Goal: Transaction & Acquisition: Purchase product/service

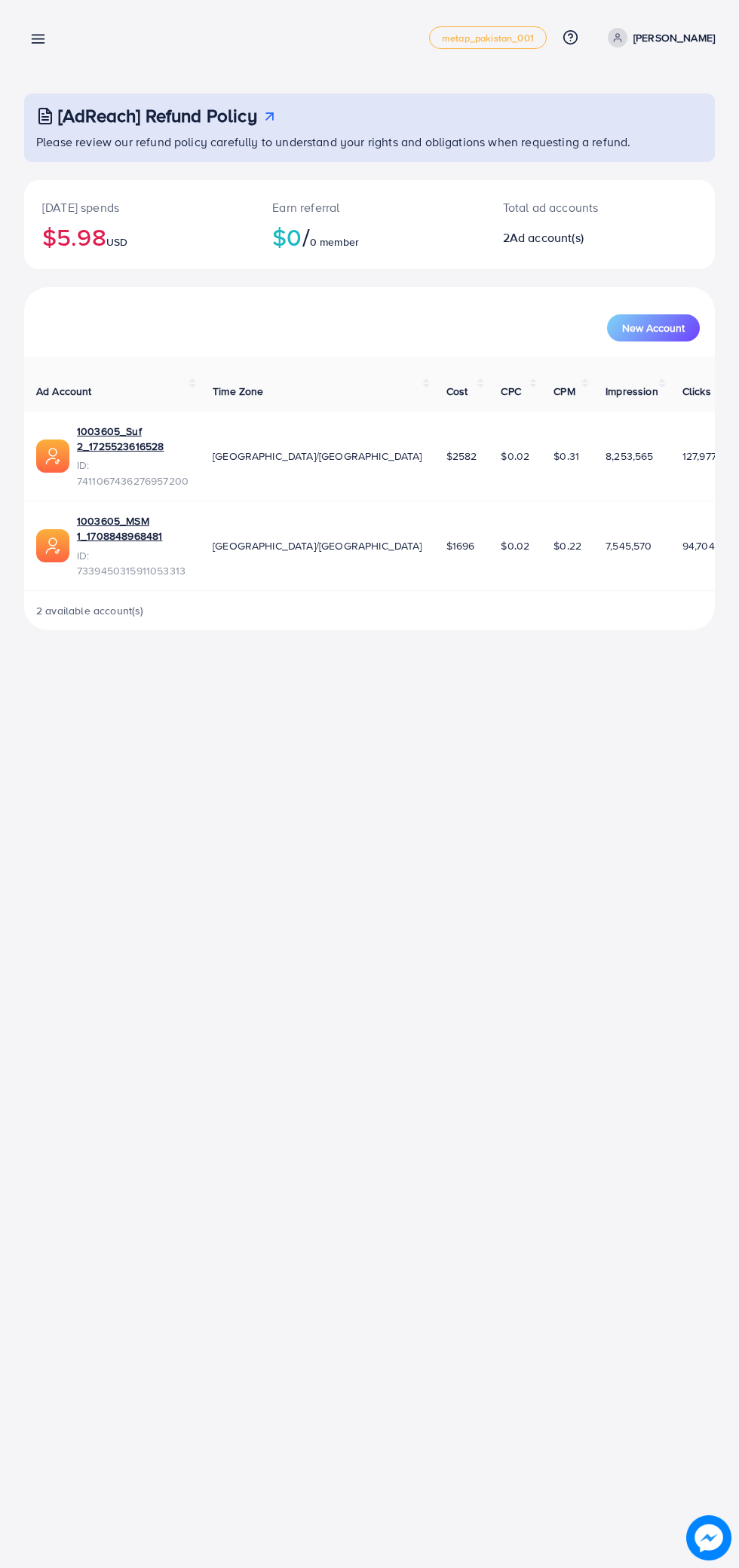
click at [33, 36] on icon at bounding box center [37, 38] width 15 height 15
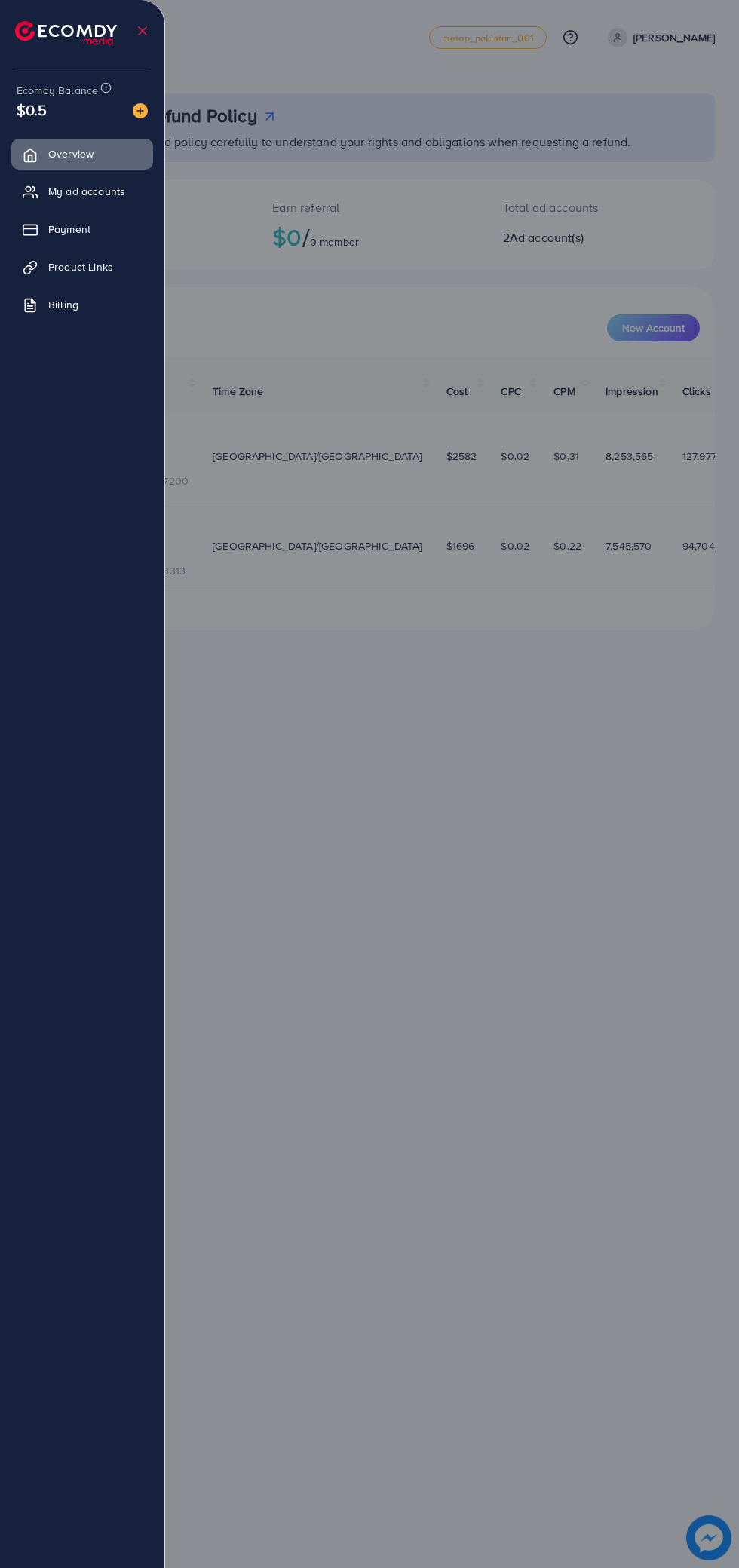
click at [30, 192] on icon at bounding box center [30, 192] width 15 height 15
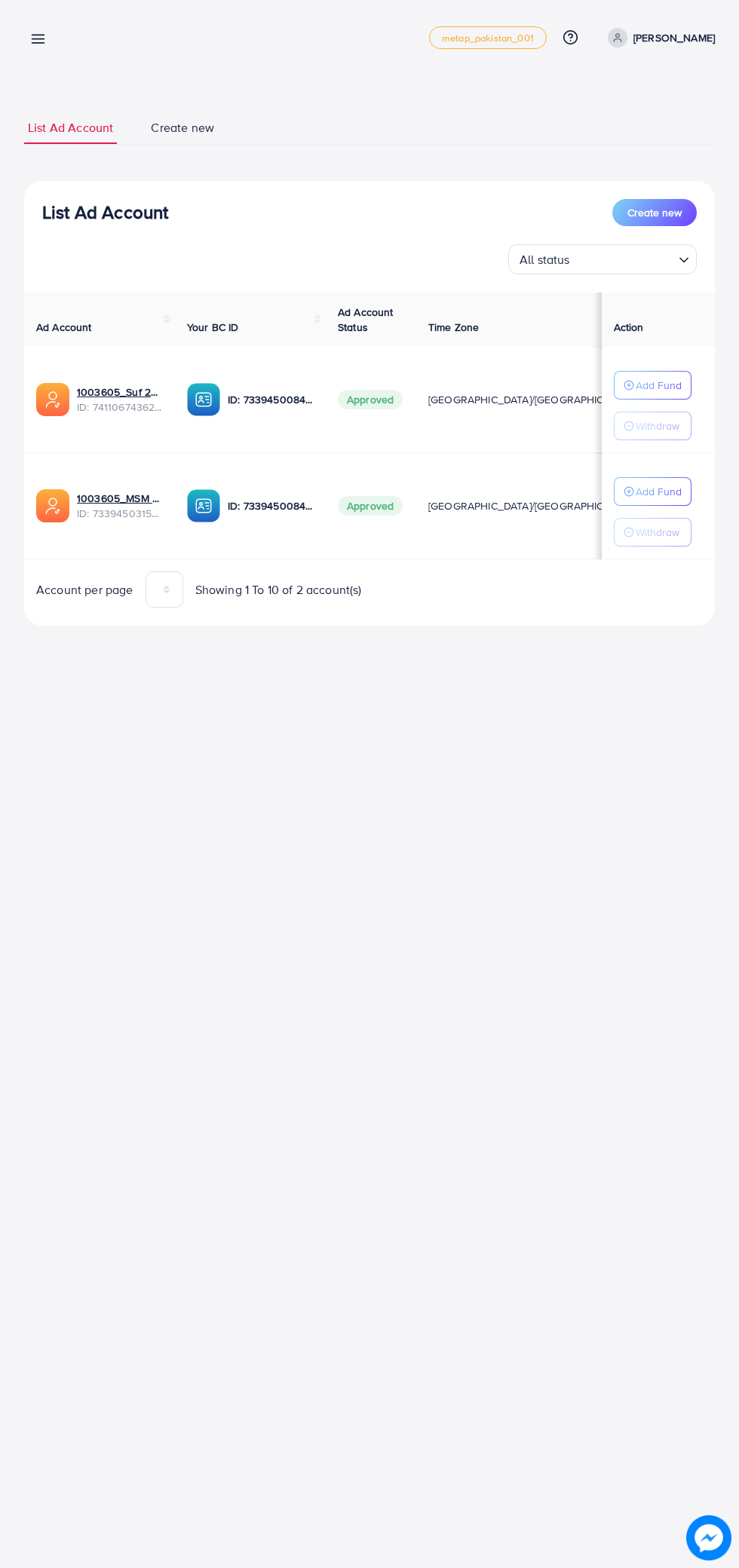
click at [46, 78] on div "List Ad Account Create new List Ad Account Create new All status Loading... Ad …" at bounding box center [369, 334] width 739 height 668
click at [35, 37] on icon at bounding box center [37, 38] width 15 height 15
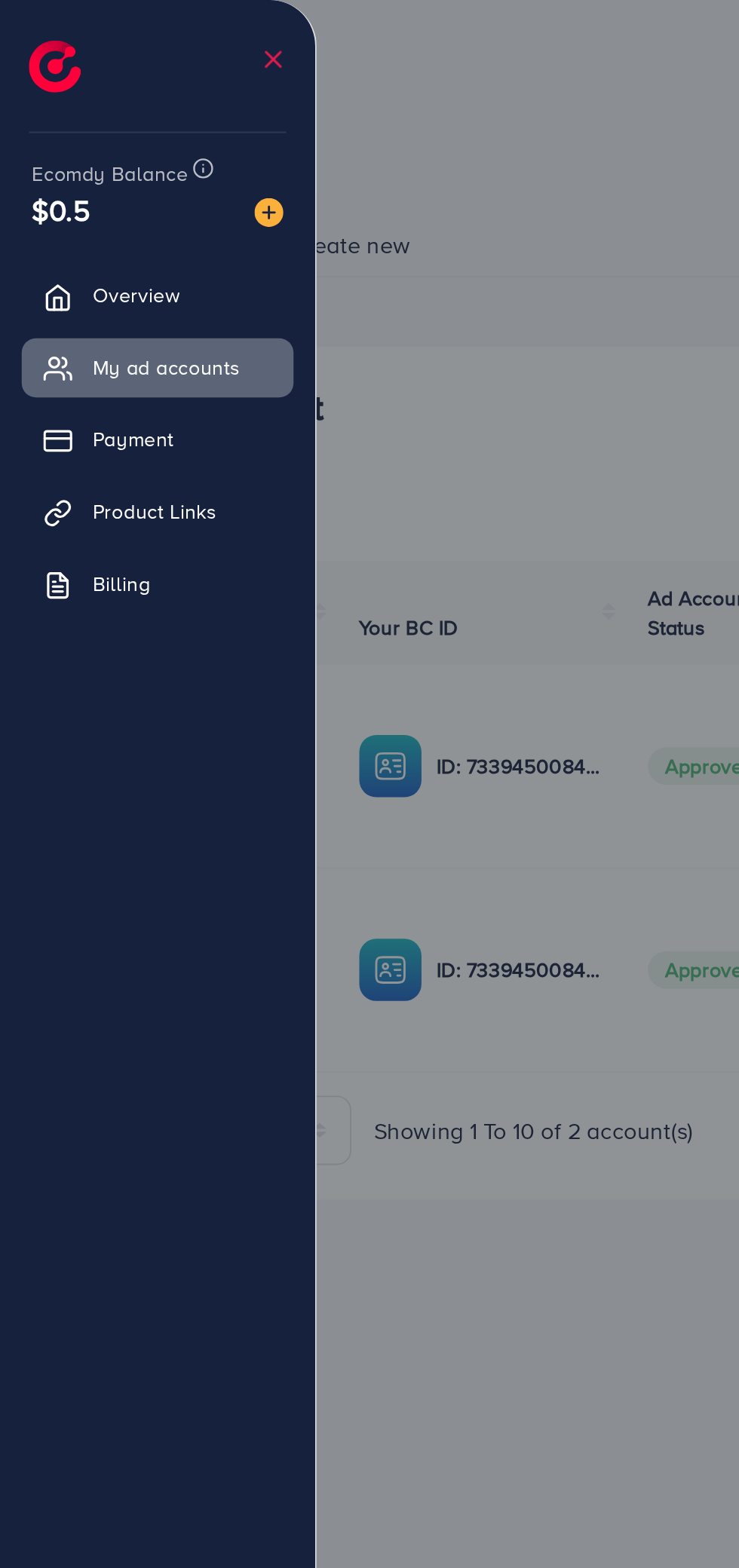
click at [139, 57] on li at bounding box center [143, 31] width 15 height 53
click at [134, 110] on img at bounding box center [140, 111] width 15 height 15
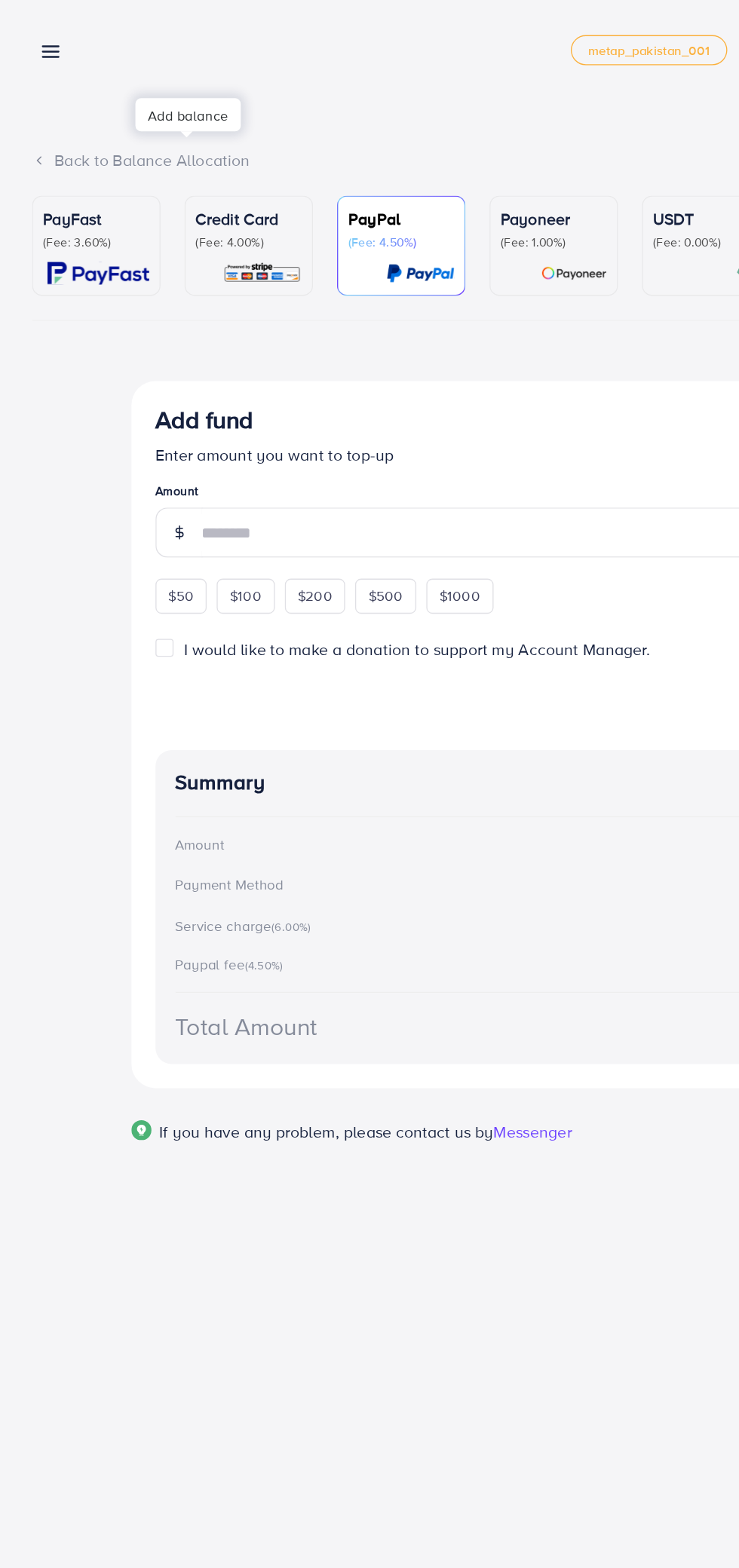
click at [46, 165] on p "PayFast" at bounding box center [73, 165] width 80 height 18
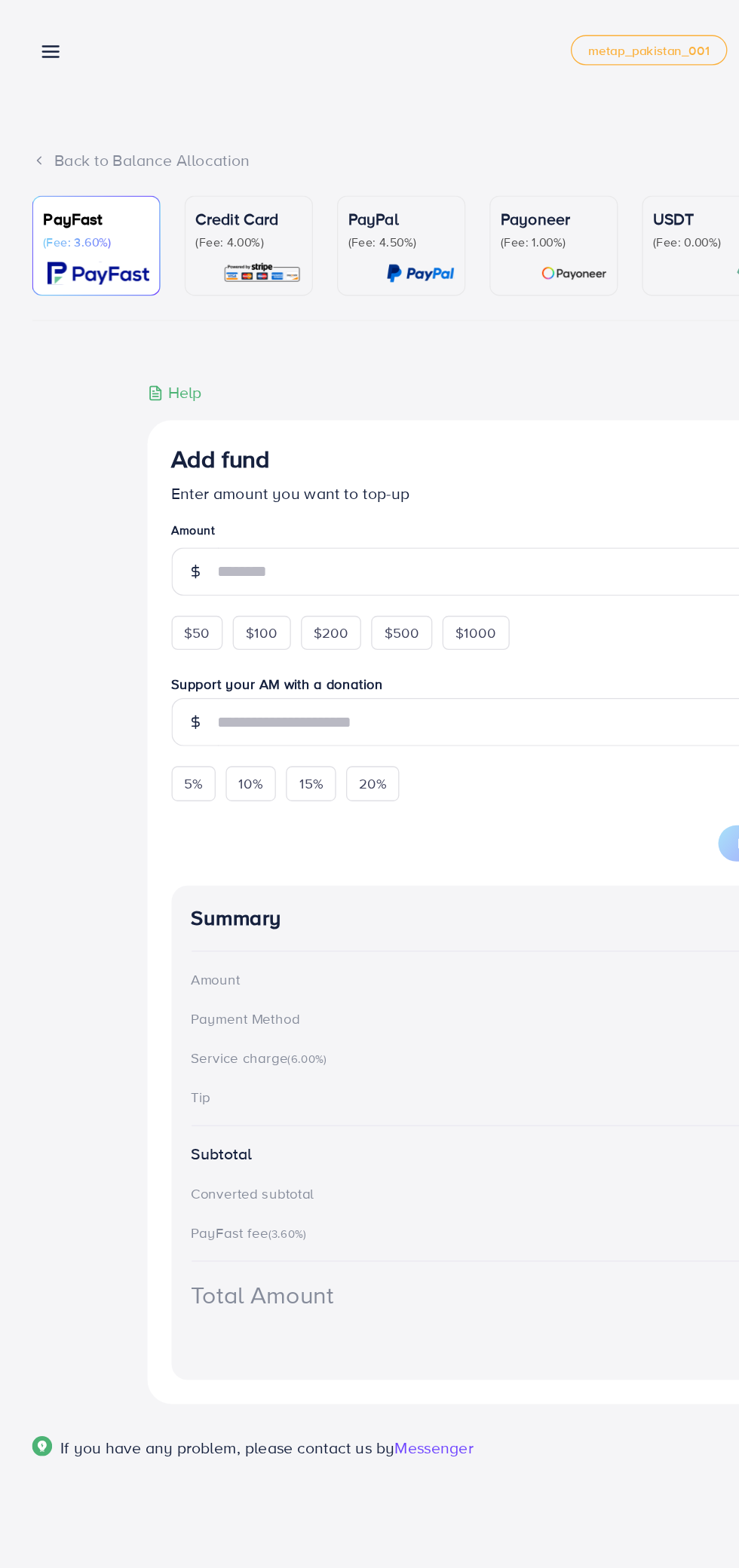
click at [363, 477] on span "$1000" at bounding box center [358, 476] width 31 height 15
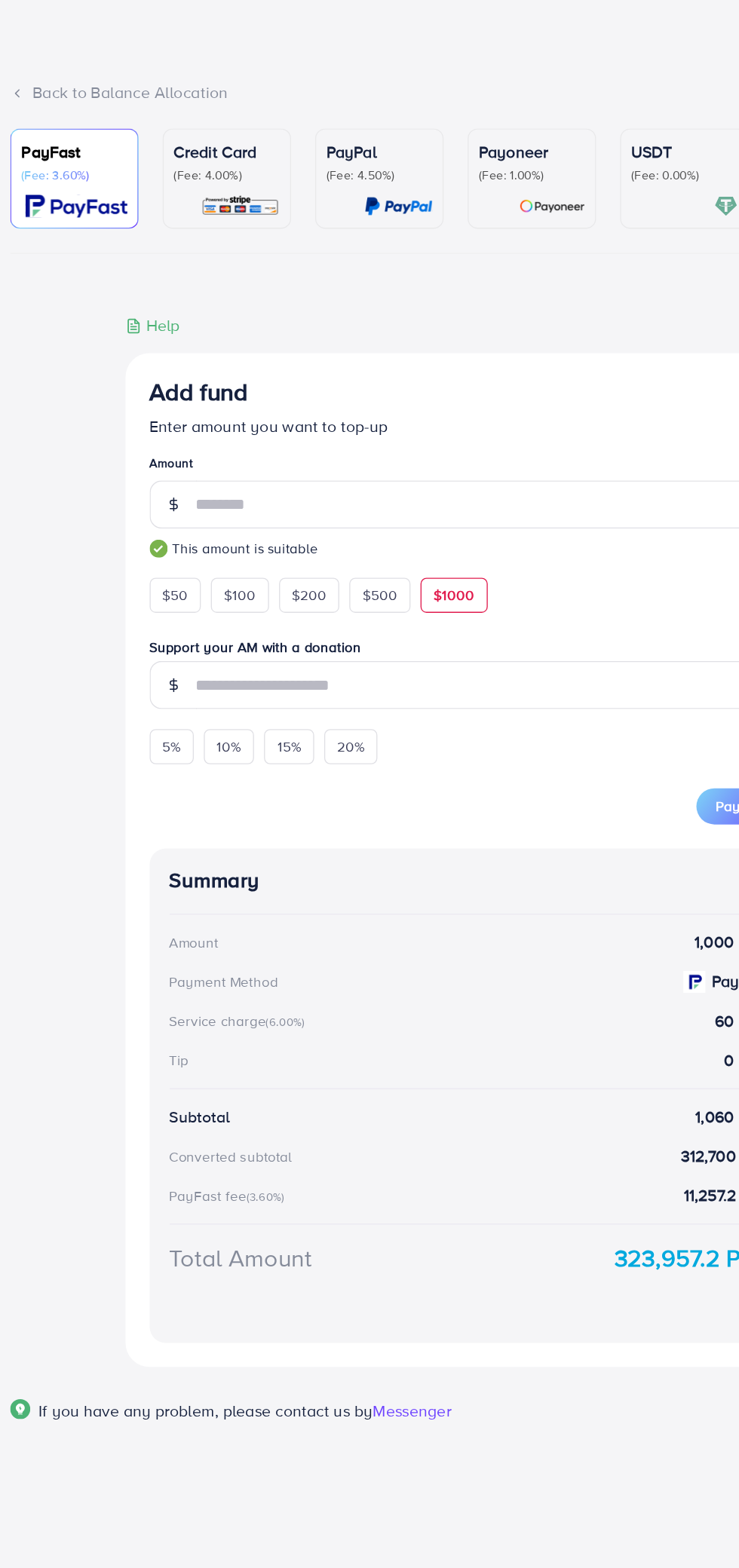
click at [279, 500] on div "$500" at bounding box center [301, 497] width 46 height 25
click at [249, 498] on span "$200" at bounding box center [249, 498] width 26 height 15
click at [185, 510] on div "$100" at bounding box center [197, 497] width 44 height 25
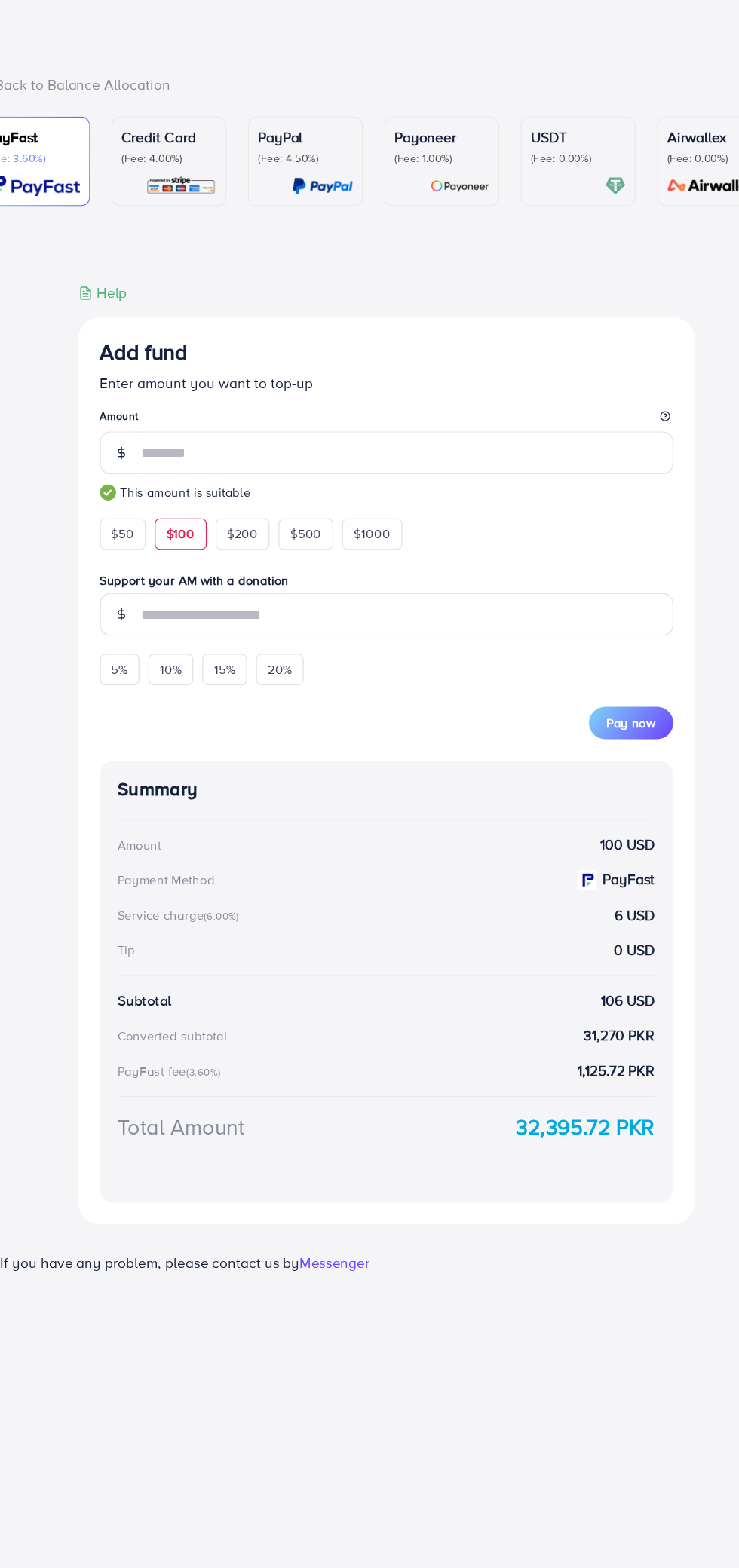
click at [248, 491] on div "$200" at bounding box center [249, 497] width 46 height 25
click at [187, 502] on span "$100" at bounding box center [197, 498] width 24 height 15
type input "***"
click at [609, 649] on div "Pay now" at bounding box center [369, 648] width 482 height 46
click at [592, 664] on span "Pay now" at bounding box center [575, 657] width 41 height 15
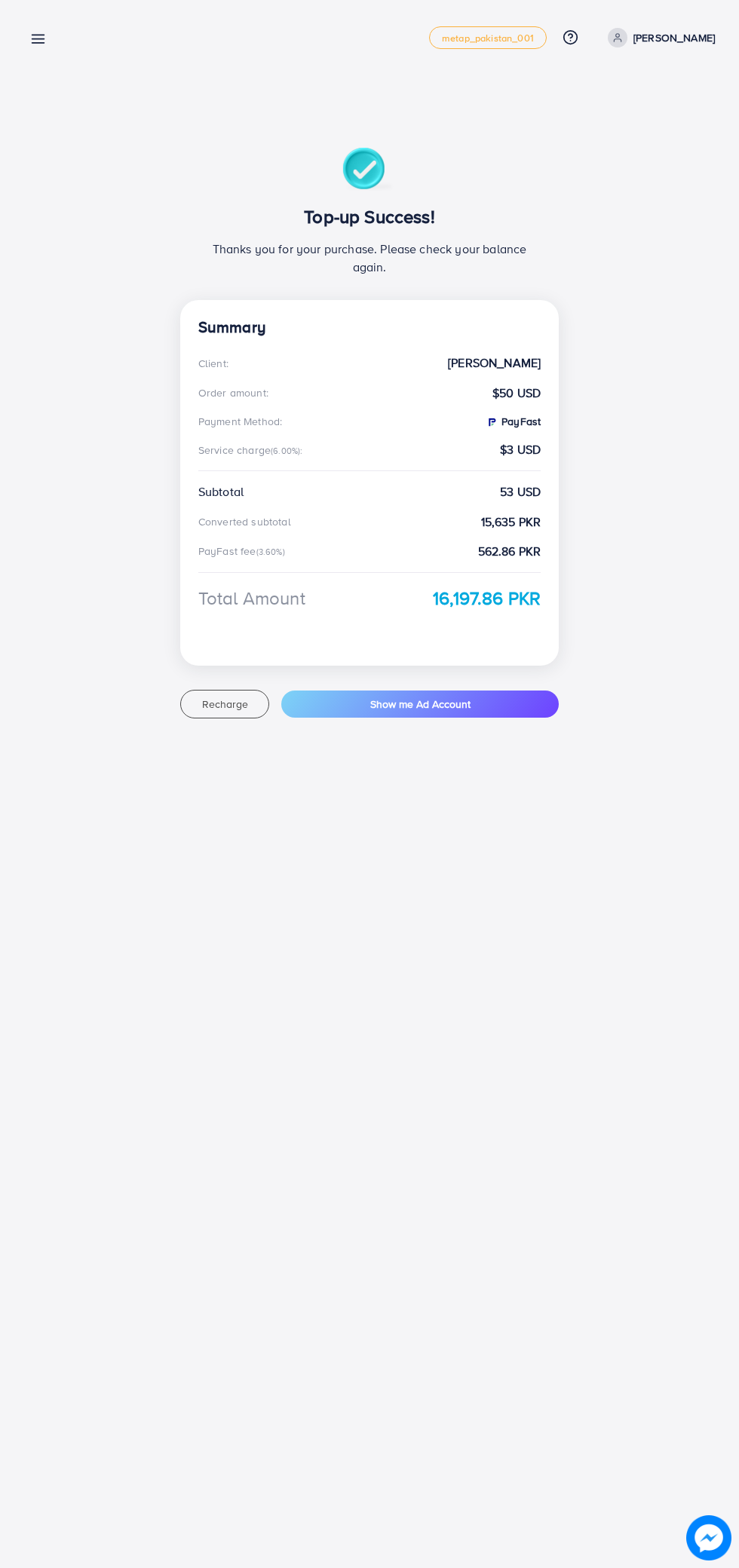
click at [37, 39] on line at bounding box center [38, 39] width 12 height 0
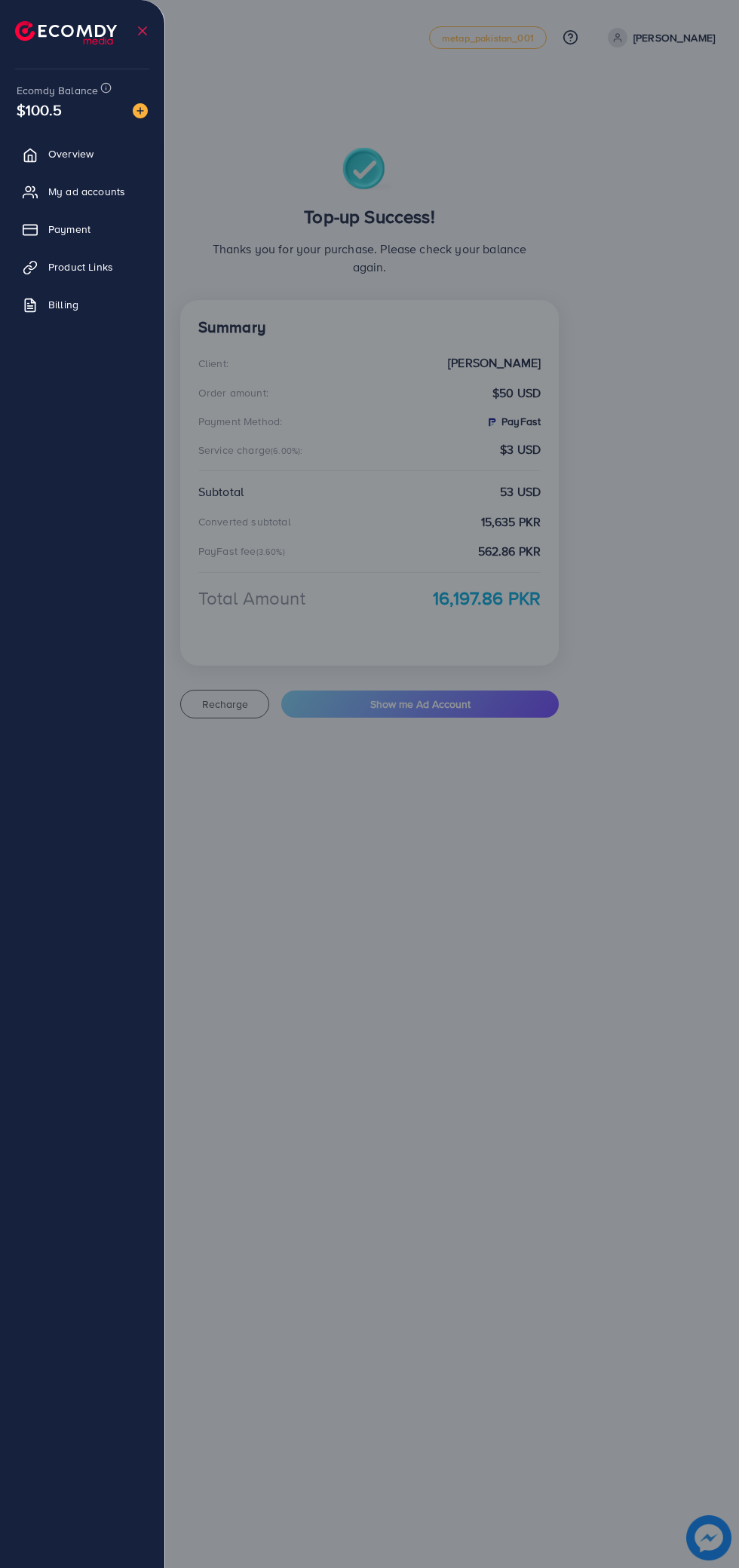
click at [454, 1208] on div at bounding box center [369, 941] width 739 height 1882
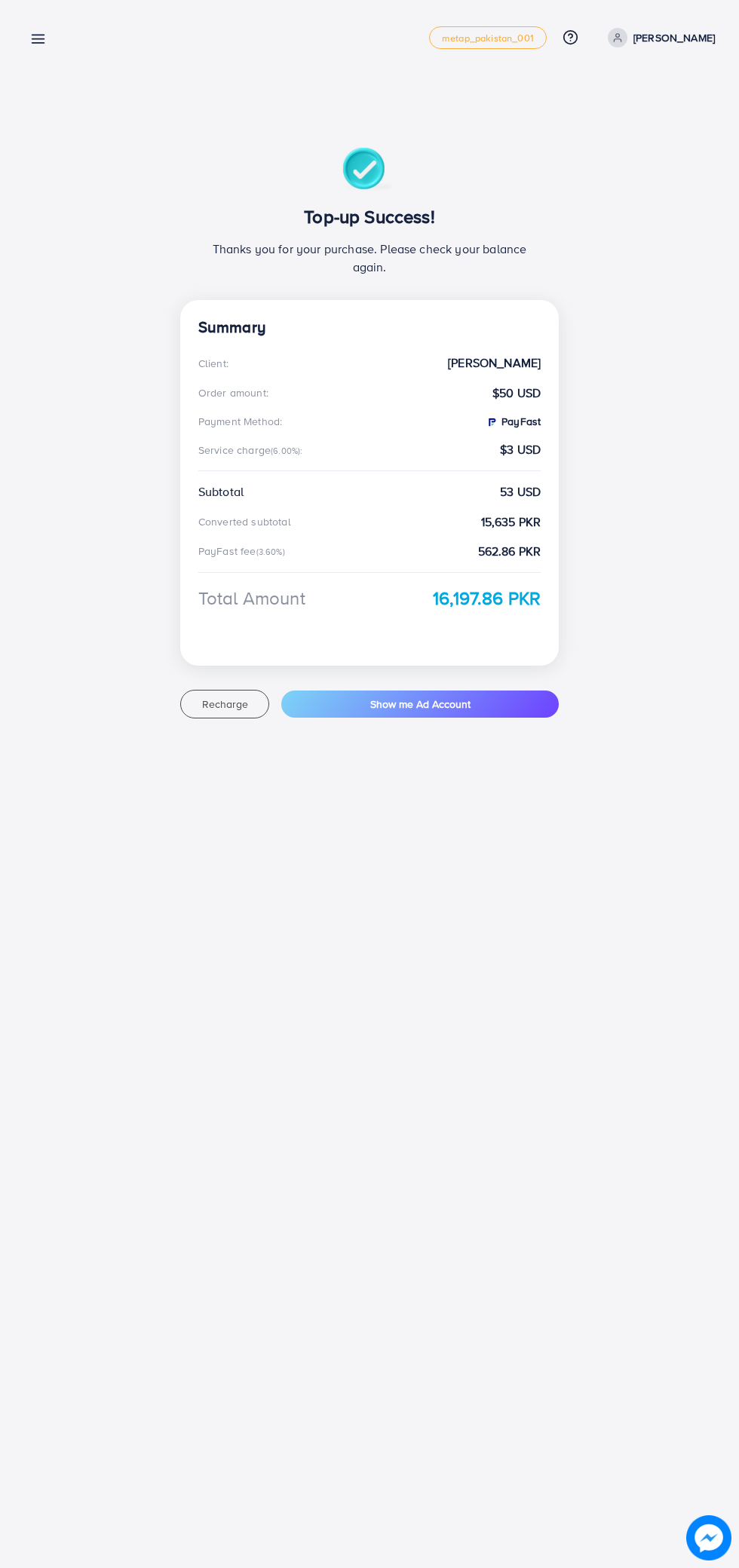
click at [449, 1222] on div at bounding box center [369, 941] width 739 height 1882
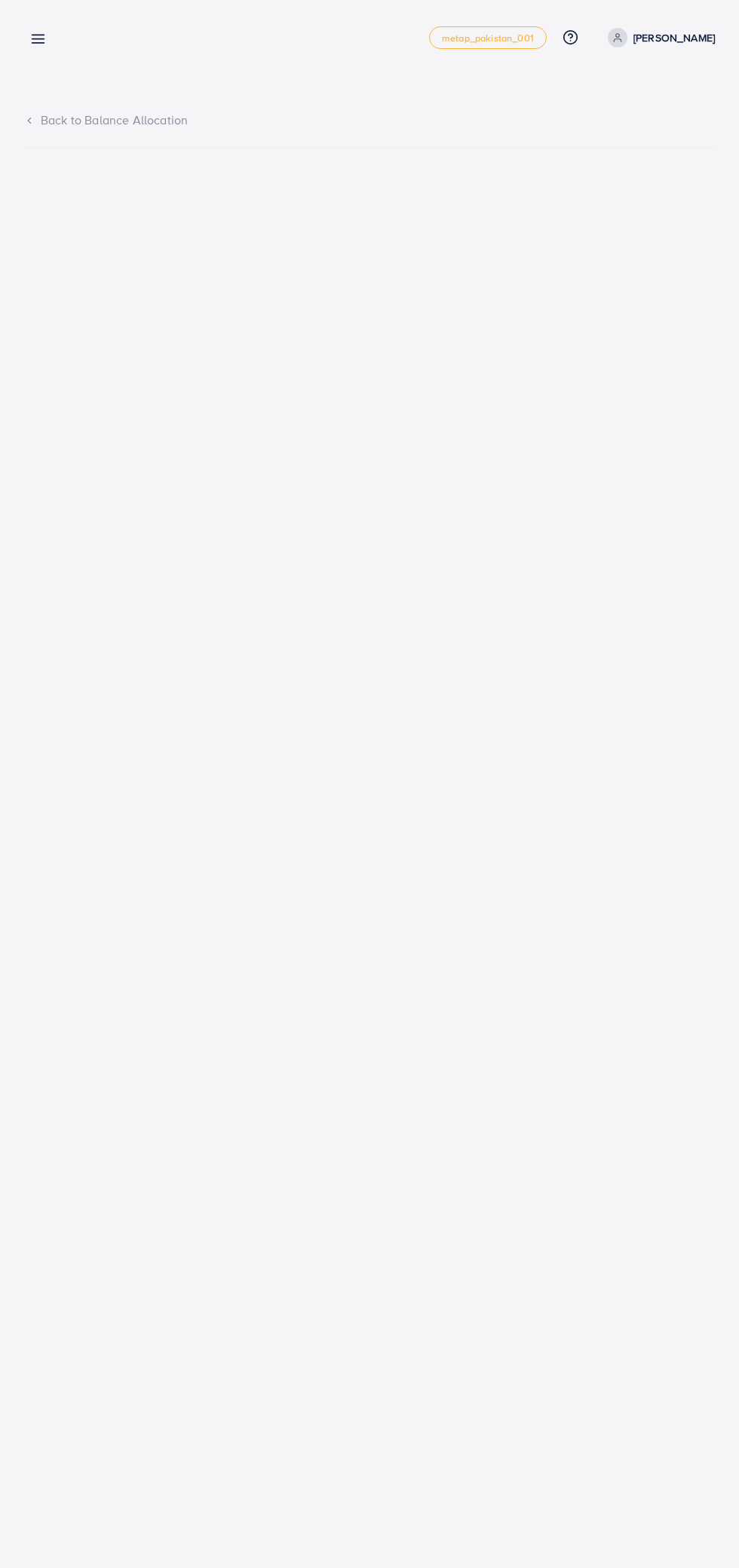
click at [43, 117] on div "Back to Balance Allocation" at bounding box center [370, 120] width 691 height 17
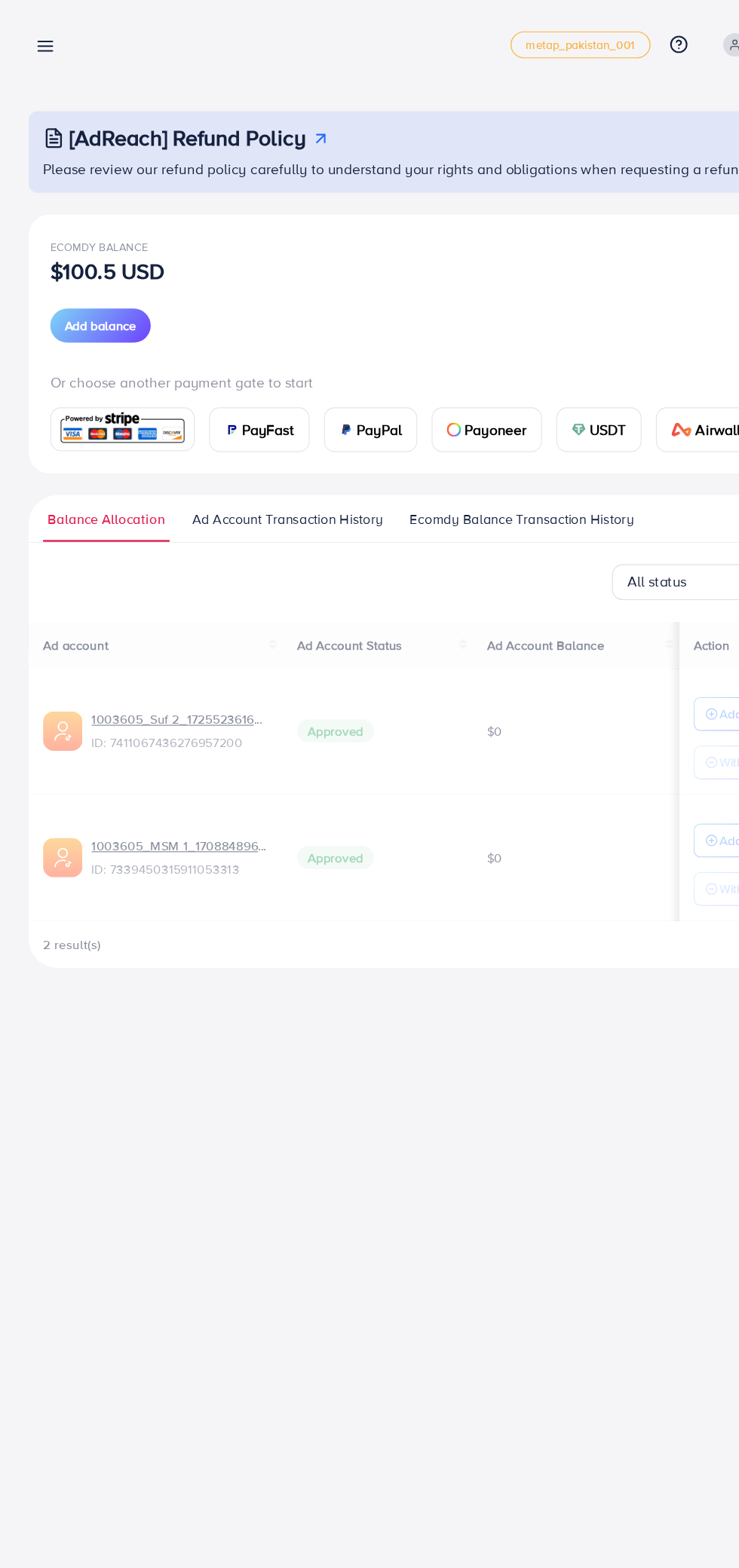
click at [36, 35] on line at bounding box center [38, 35] width 12 height 0
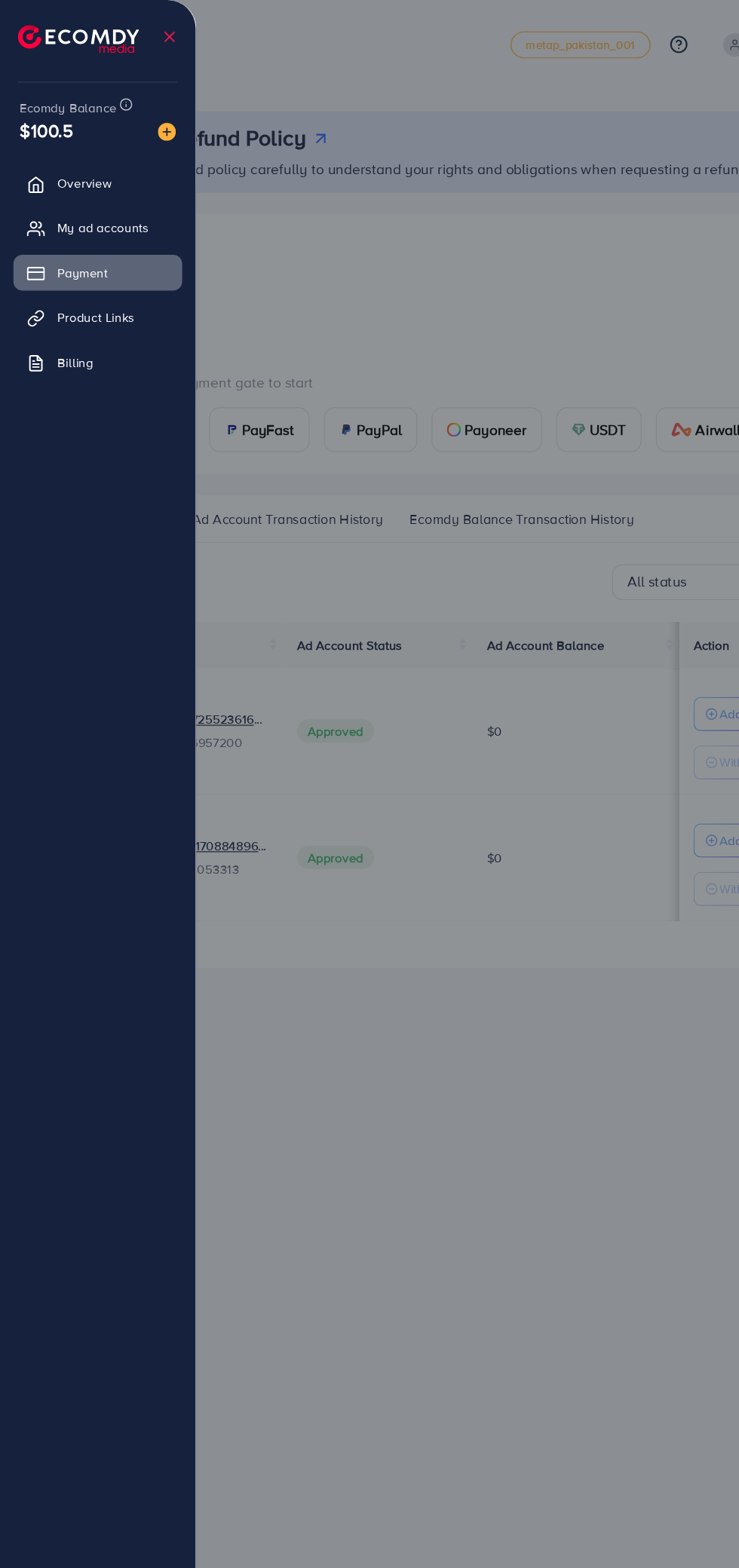
click at [30, 157] on icon at bounding box center [30, 155] width 15 height 15
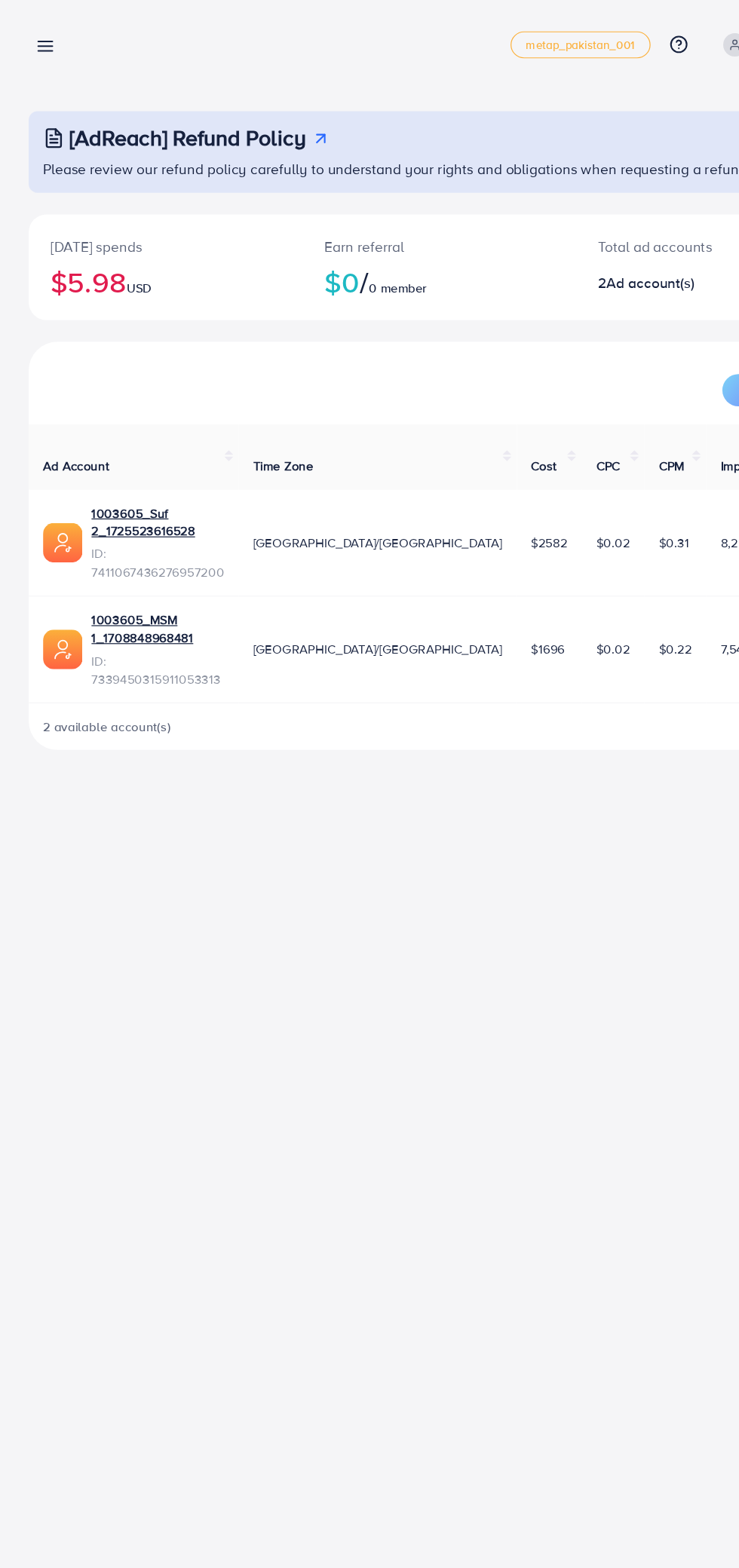
click at [43, 46] on icon at bounding box center [37, 38] width 15 height 15
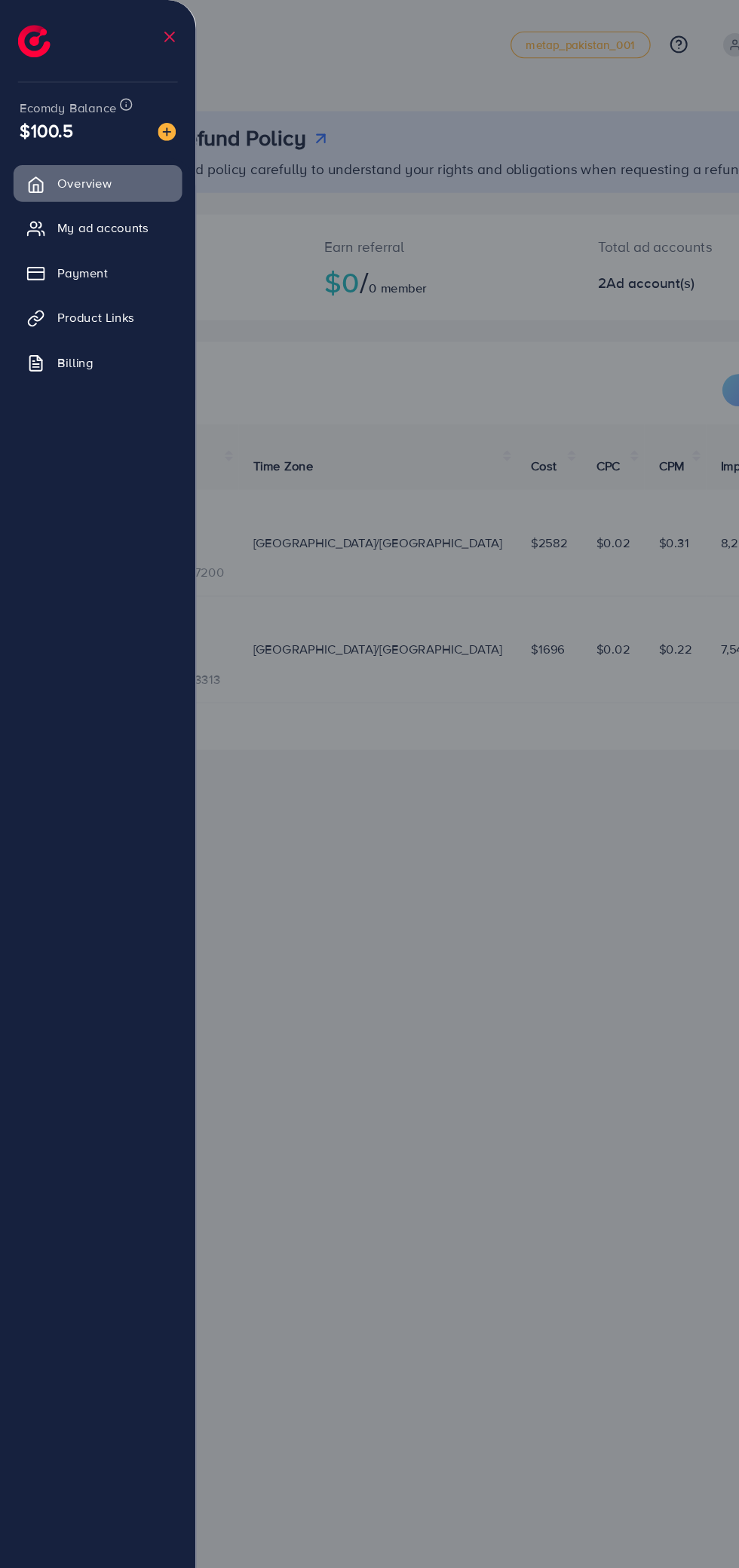
click at [410, 1001] on div at bounding box center [369, 941] width 739 height 1882
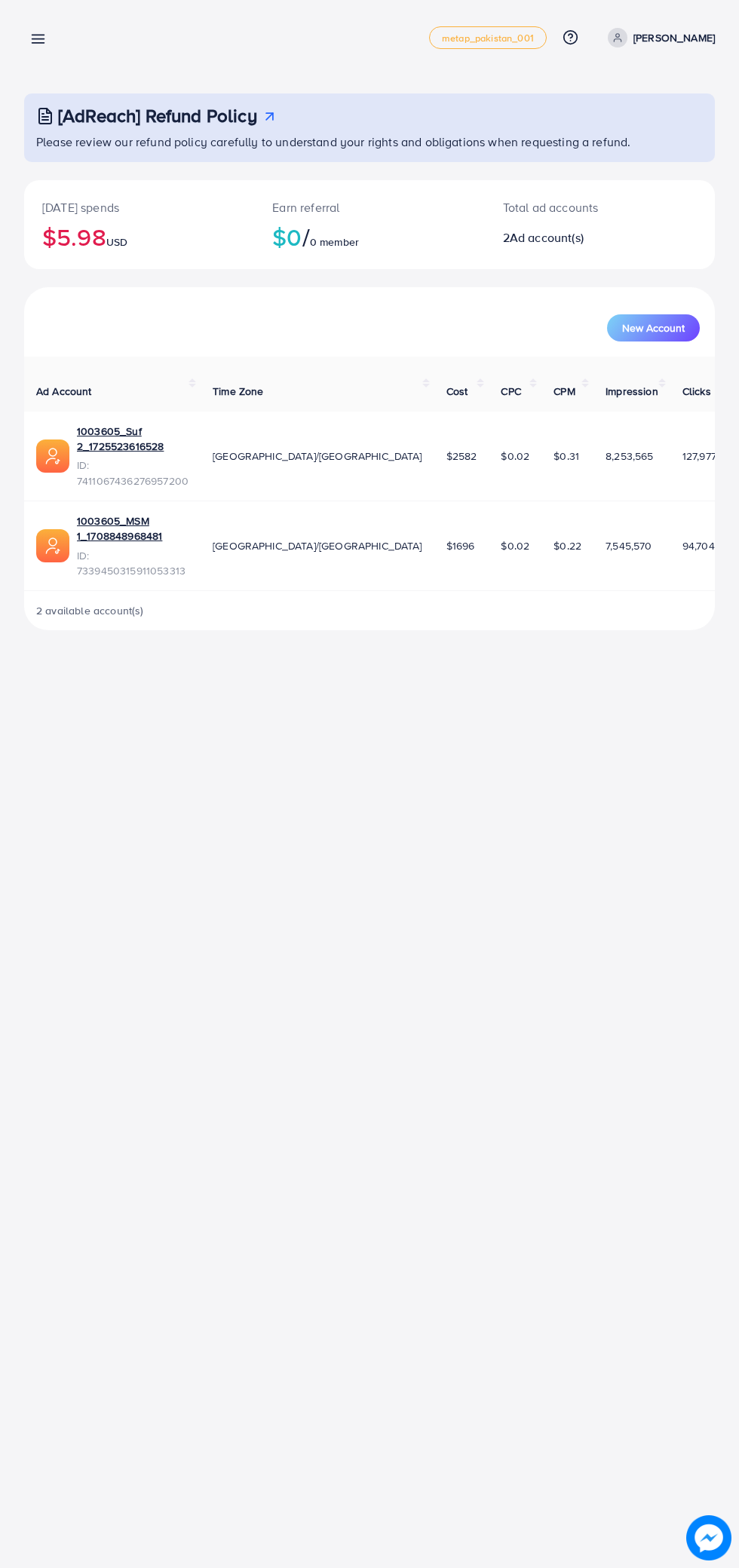
click at [46, 39] on icon at bounding box center [37, 38] width 15 height 15
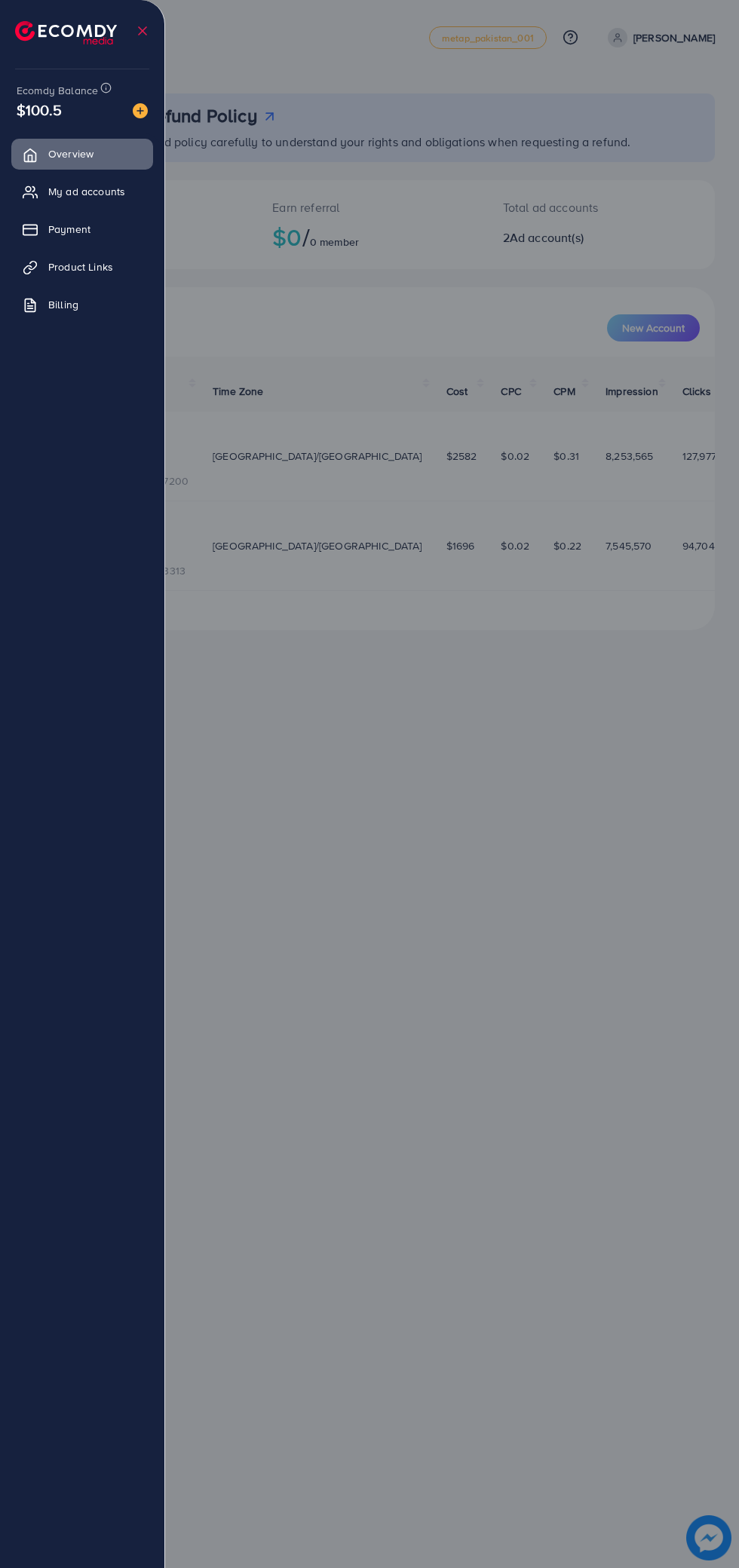
click at [106, 193] on span "My ad accounts" at bounding box center [86, 191] width 77 height 15
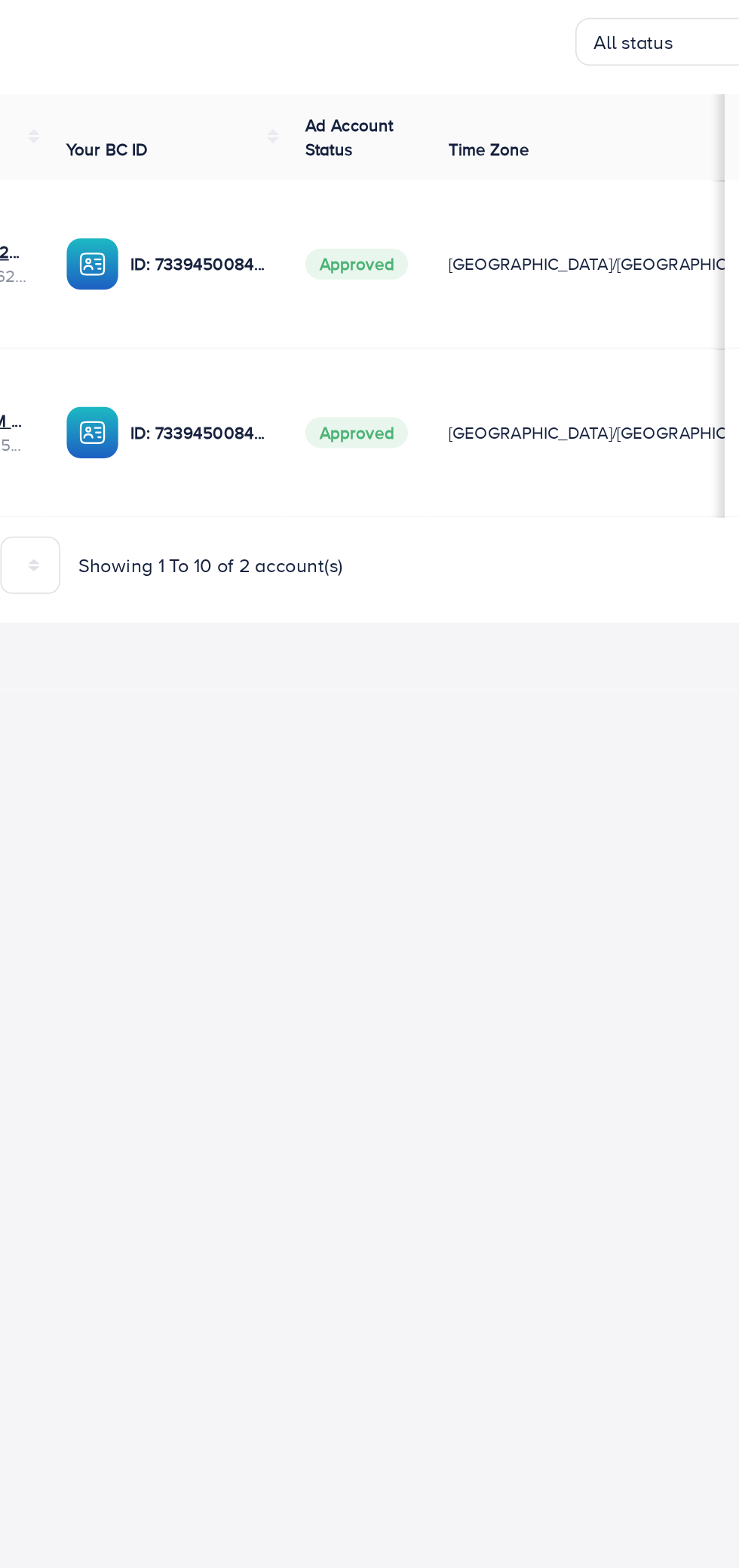
scroll to position [0, 3]
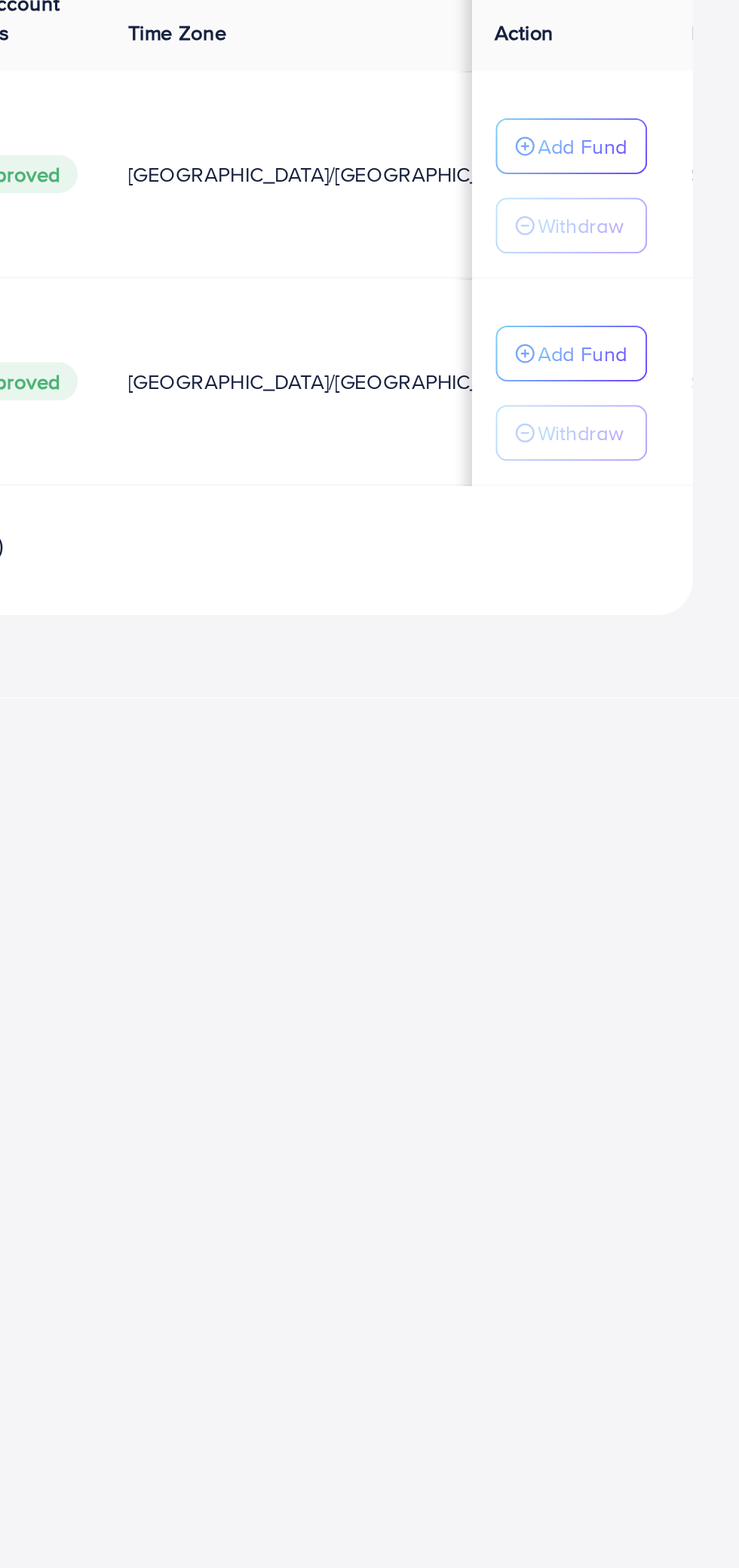
click at [668, 394] on p "Add Fund" at bounding box center [658, 385] width 46 height 18
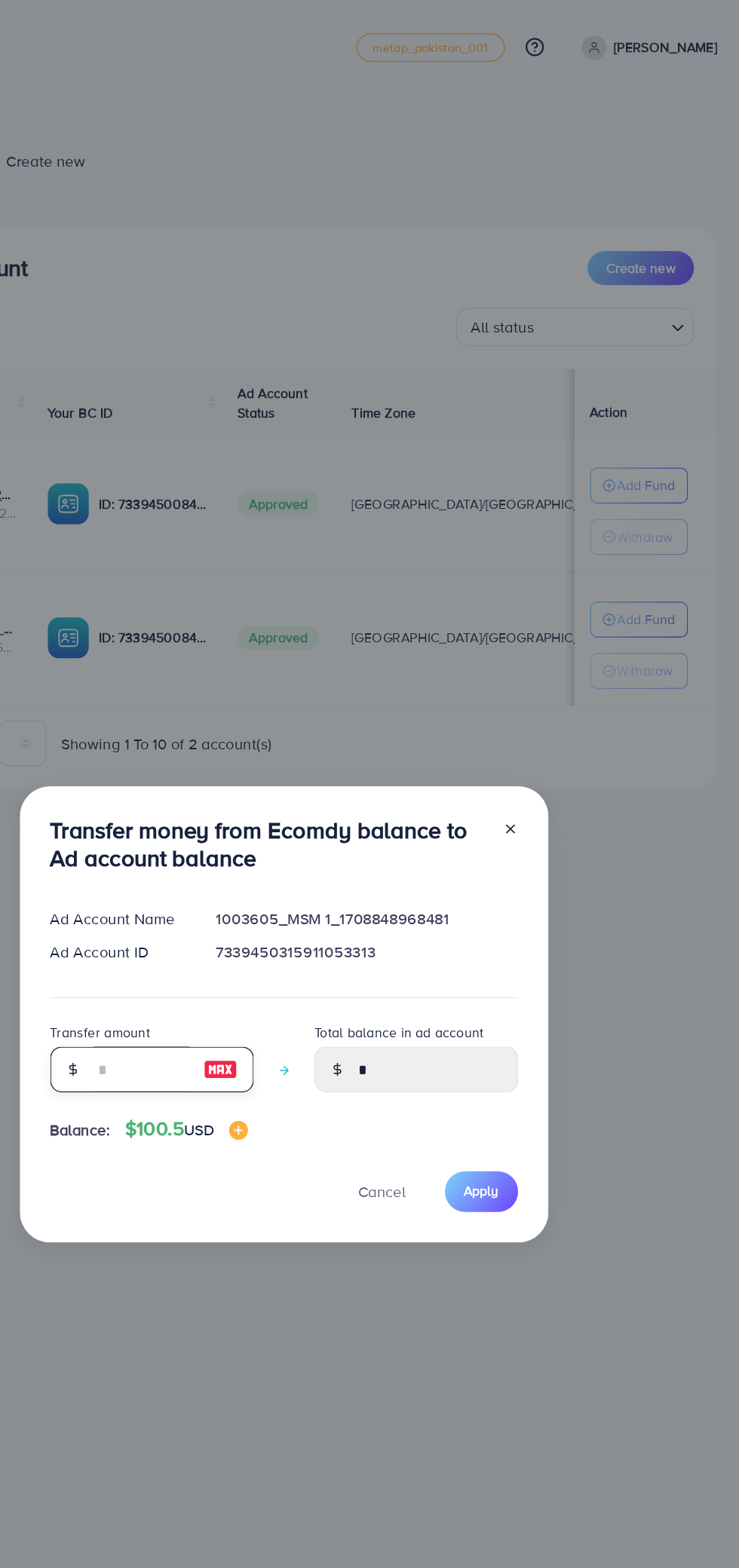
click at [222, 848] on input "number" at bounding box center [258, 848] width 76 height 36
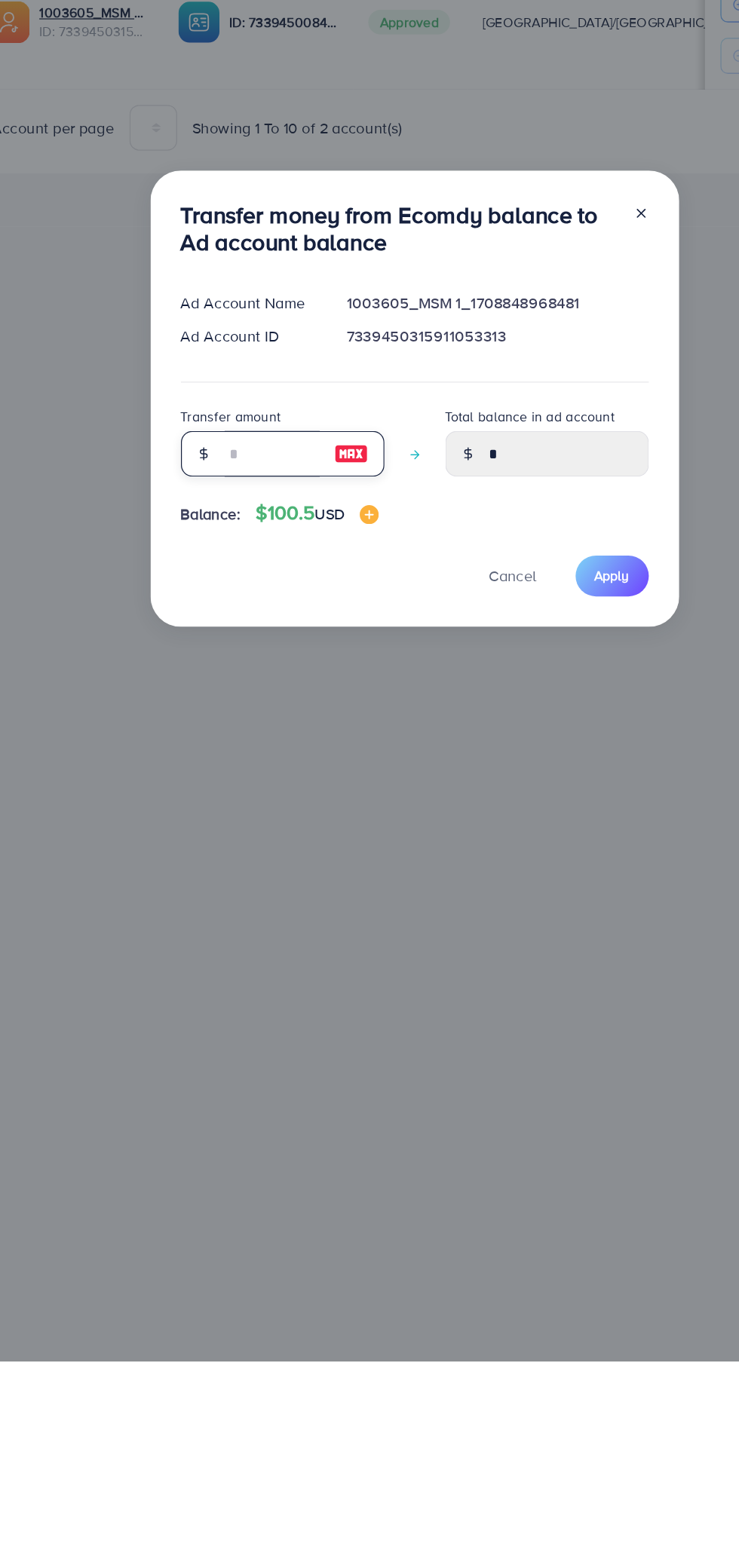
type input "*"
type input "****"
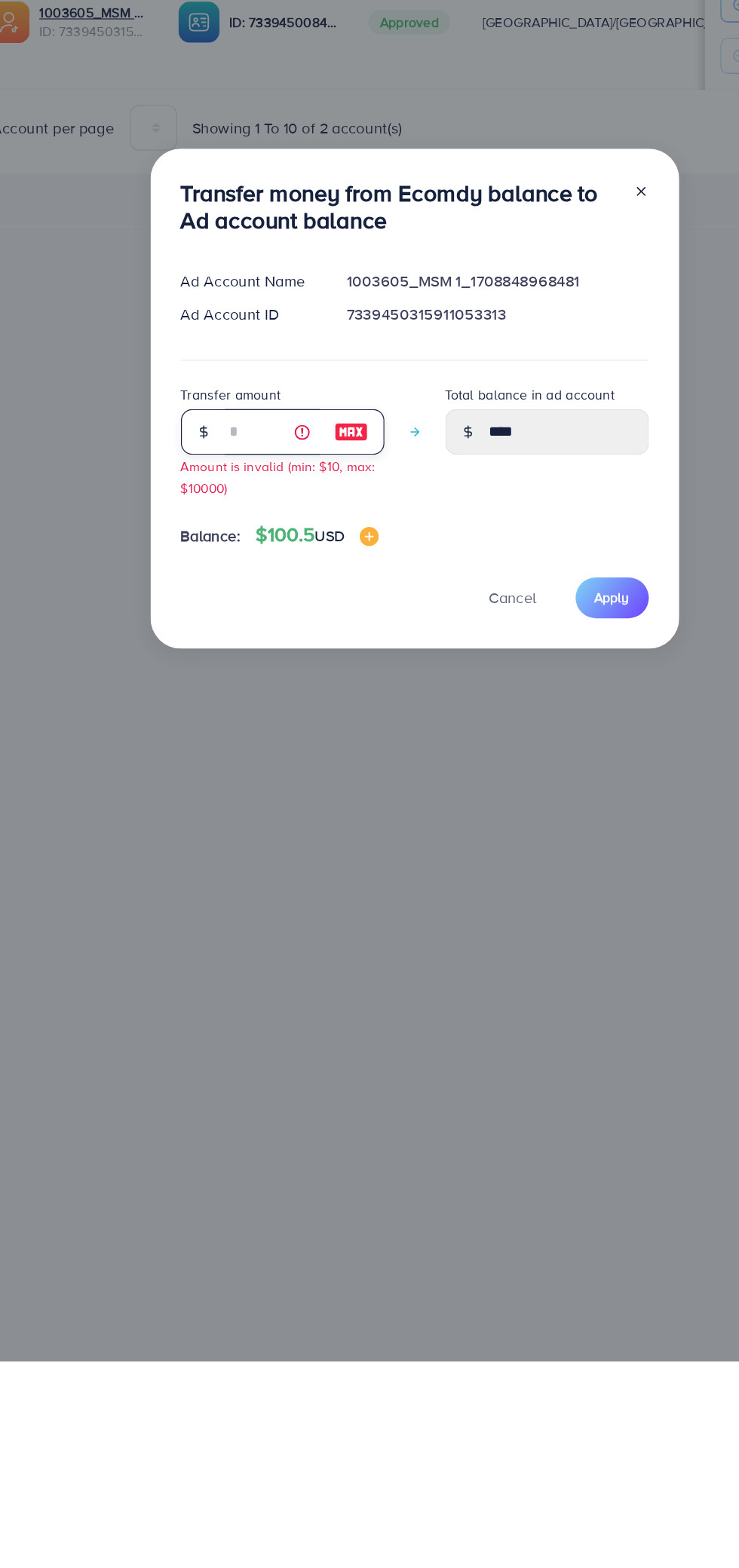
type input "**"
type input "*****"
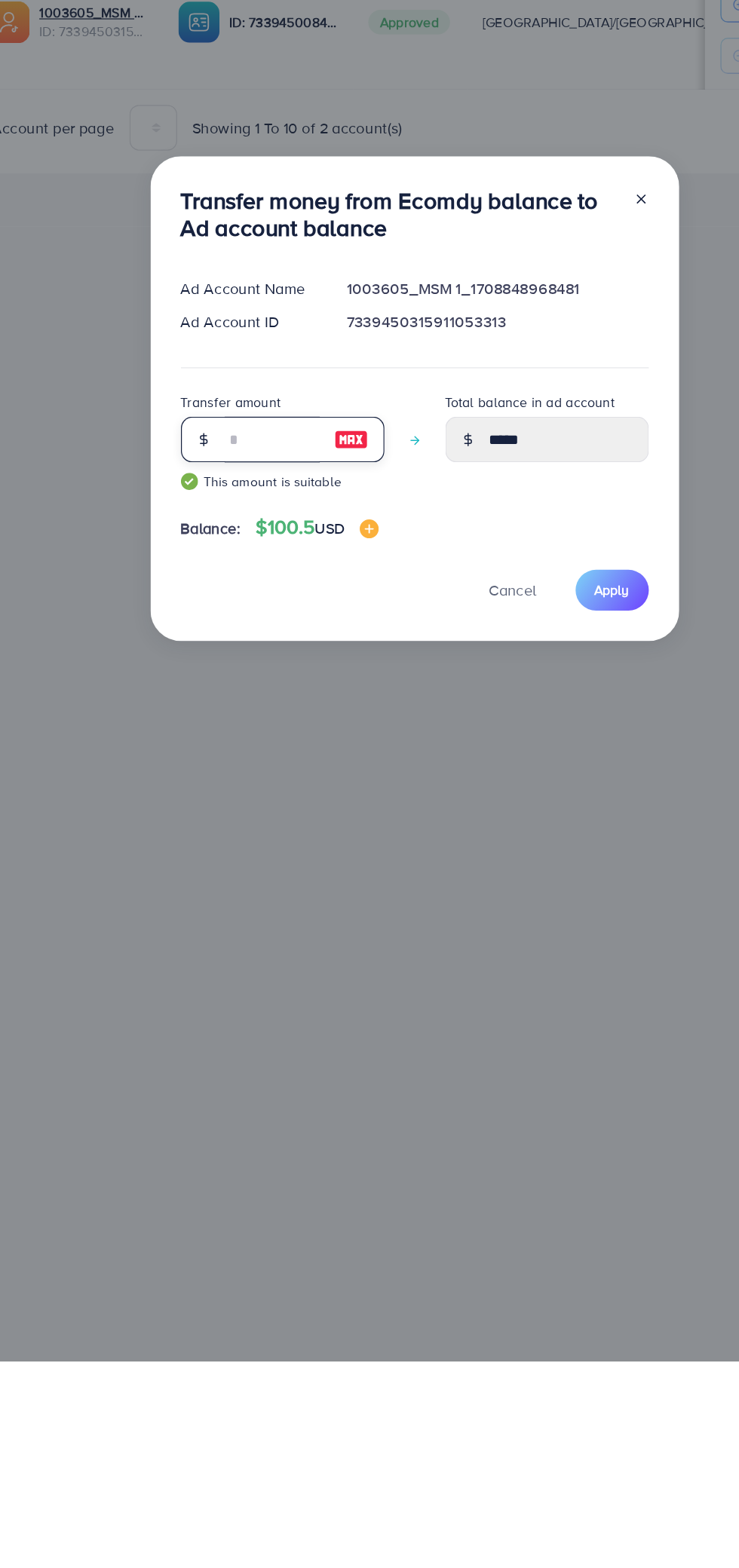
type input "**"
click at [524, 956] on span "Apply" at bounding box center [528, 955] width 28 height 15
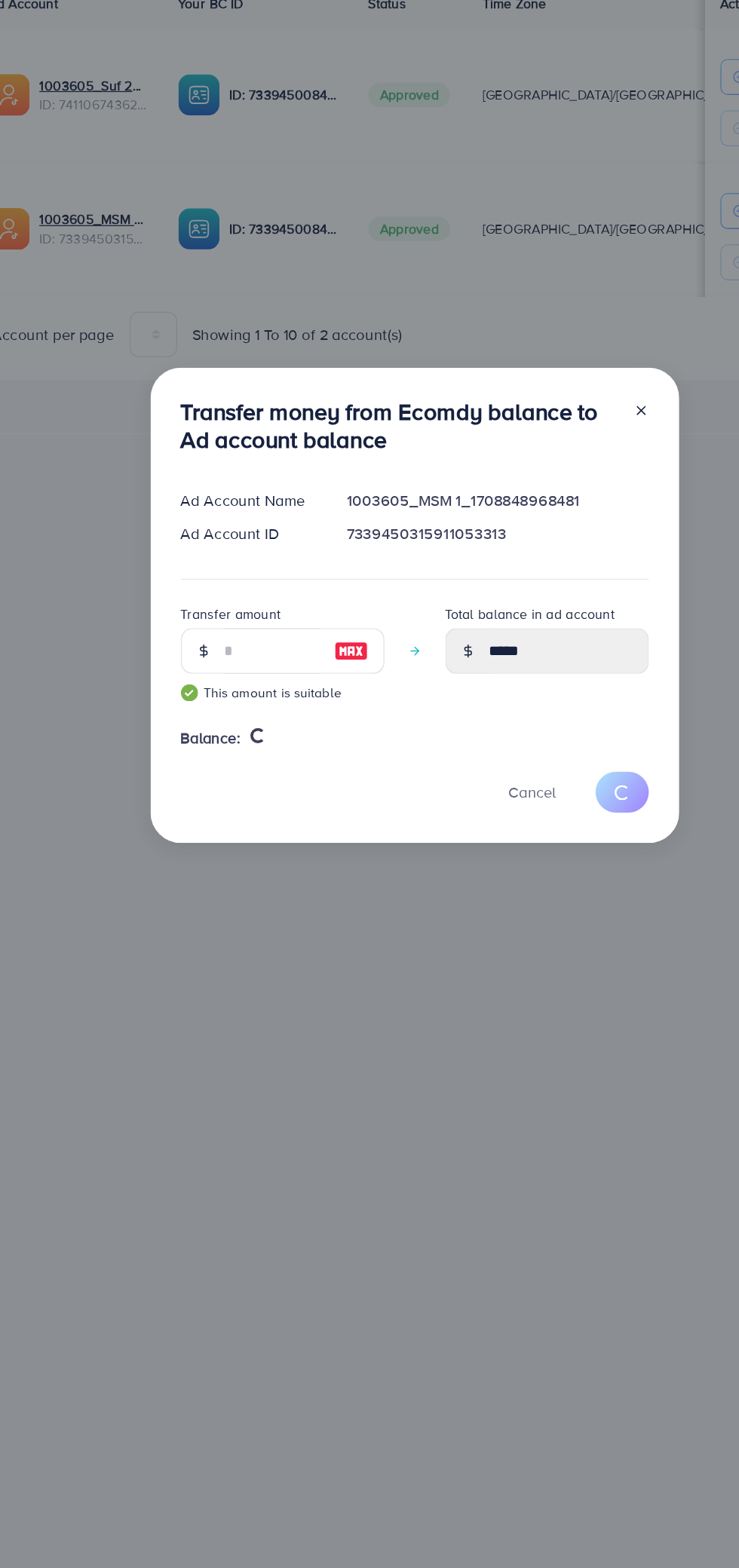
type input "*"
